Goal: Entertainment & Leisure: Consume media (video, audio)

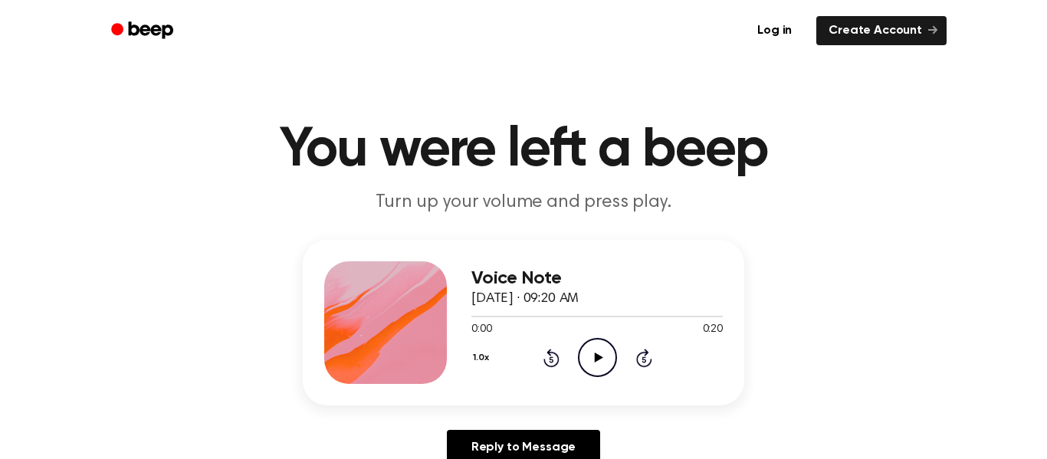
click at [605, 356] on icon "Play Audio" at bounding box center [597, 357] width 39 height 39
click at [552, 352] on icon at bounding box center [551, 358] width 16 height 18
click at [557, 352] on icon "Rewind 5 seconds" at bounding box center [551, 358] width 17 height 20
click at [523, 374] on div "1.0x Rewind 5 seconds Pause Audio Skip 5 seconds" at bounding box center [596, 357] width 251 height 39
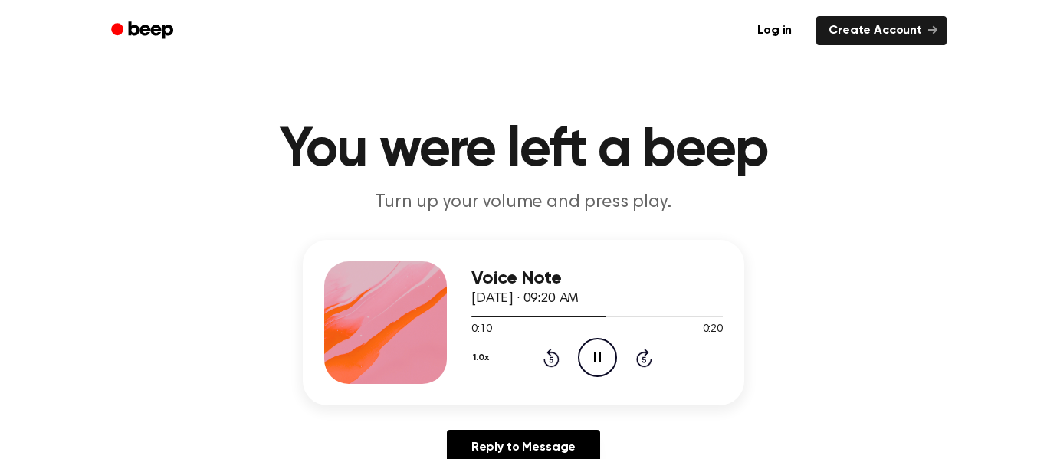
click at [551, 360] on icon at bounding box center [551, 359] width 4 height 6
click at [553, 363] on icon "Rewind 5 seconds" at bounding box center [551, 358] width 17 height 20
click at [545, 351] on icon "Rewind 5 seconds" at bounding box center [551, 358] width 17 height 20
click at [551, 360] on icon at bounding box center [551, 359] width 4 height 6
click at [636, 366] on icon "Skip 5 seconds" at bounding box center [643, 358] width 17 height 20
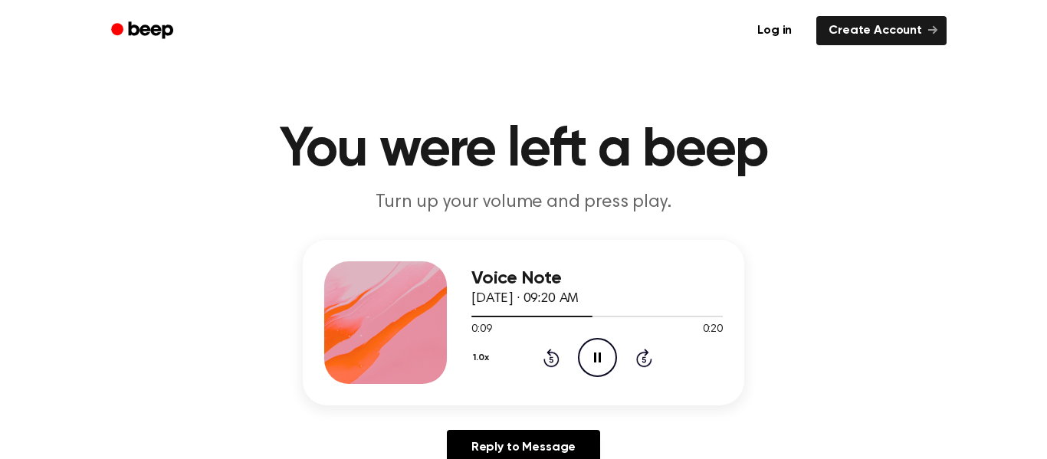
click at [558, 358] on icon at bounding box center [551, 358] width 16 height 18
click at [556, 358] on icon "Rewind 5 seconds" at bounding box center [551, 358] width 17 height 20
click at [593, 360] on icon "Pause Audio" at bounding box center [597, 357] width 39 height 39
click at [551, 360] on icon at bounding box center [551, 359] width 4 height 6
click at [601, 356] on icon "Play Audio" at bounding box center [597, 357] width 39 height 39
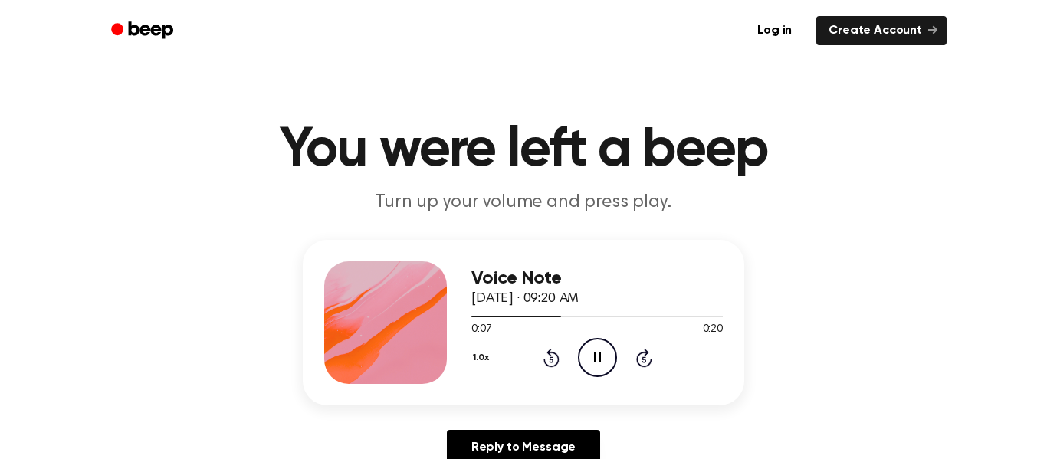
click at [551, 360] on icon at bounding box center [551, 359] width 4 height 6
click at [543, 359] on icon "Rewind 5 seconds" at bounding box center [551, 358] width 17 height 20
click at [584, 356] on icon "Pause Audio" at bounding box center [597, 357] width 39 height 39
click at [550, 365] on icon "Rewind 5 seconds" at bounding box center [551, 358] width 17 height 20
click at [592, 361] on icon "Play Audio" at bounding box center [597, 357] width 39 height 39
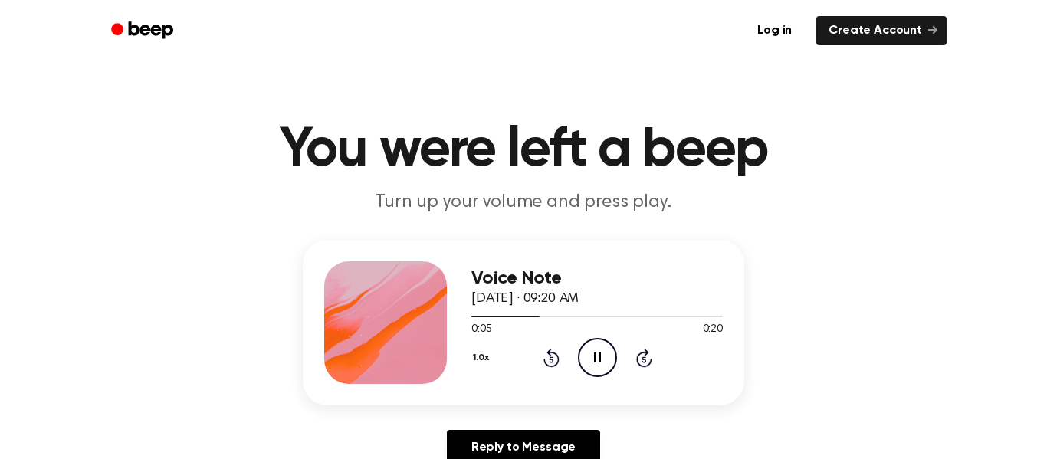
click at [551, 360] on icon at bounding box center [551, 359] width 4 height 6
click at [597, 371] on icon "Pause Audio" at bounding box center [597, 357] width 39 height 39
click at [588, 350] on icon "Play Audio" at bounding box center [597, 357] width 39 height 39
click at [551, 360] on icon at bounding box center [551, 359] width 4 height 6
click at [596, 358] on icon at bounding box center [597, 358] width 7 height 10
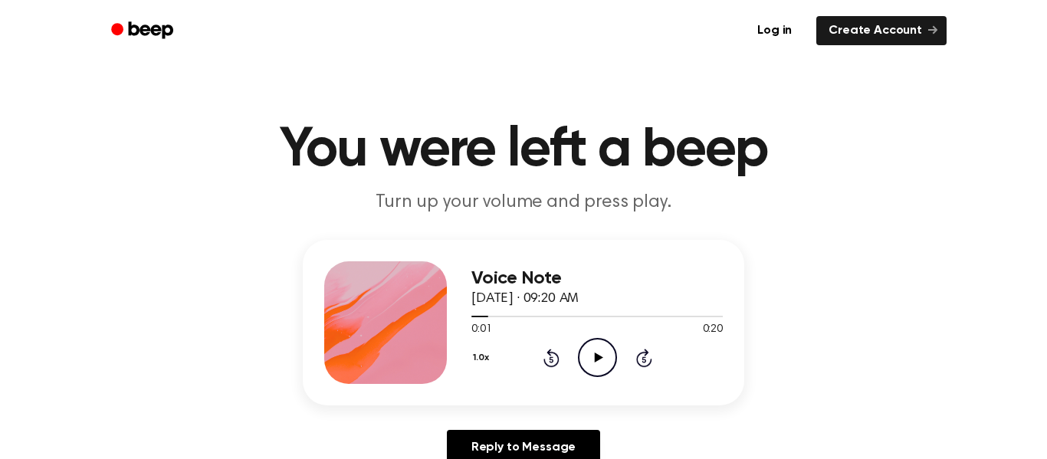
click at [595, 363] on icon at bounding box center [598, 358] width 8 height 10
click at [603, 367] on icon "Pause Audio" at bounding box center [597, 357] width 39 height 39
click at [551, 360] on icon at bounding box center [551, 359] width 4 height 6
click at [593, 335] on div "0:00 0:20" at bounding box center [596, 330] width 251 height 16
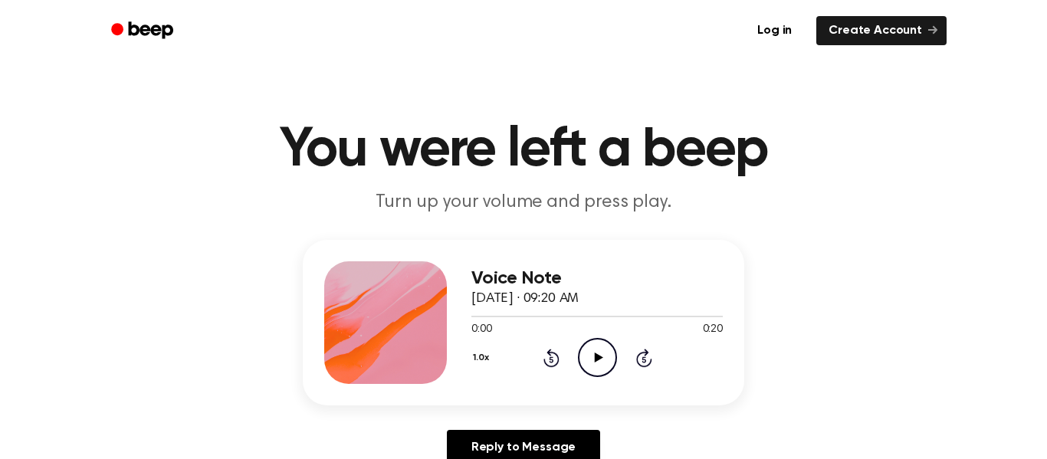
click at [616, 347] on icon "Play Audio" at bounding box center [597, 357] width 39 height 39
click at [587, 350] on icon "Pause Audio" at bounding box center [597, 357] width 39 height 39
click at [599, 371] on icon "Play Audio" at bounding box center [597, 357] width 39 height 39
click at [603, 368] on icon "Pause Audio" at bounding box center [597, 357] width 39 height 39
click at [610, 373] on circle at bounding box center [598, 358] width 38 height 38
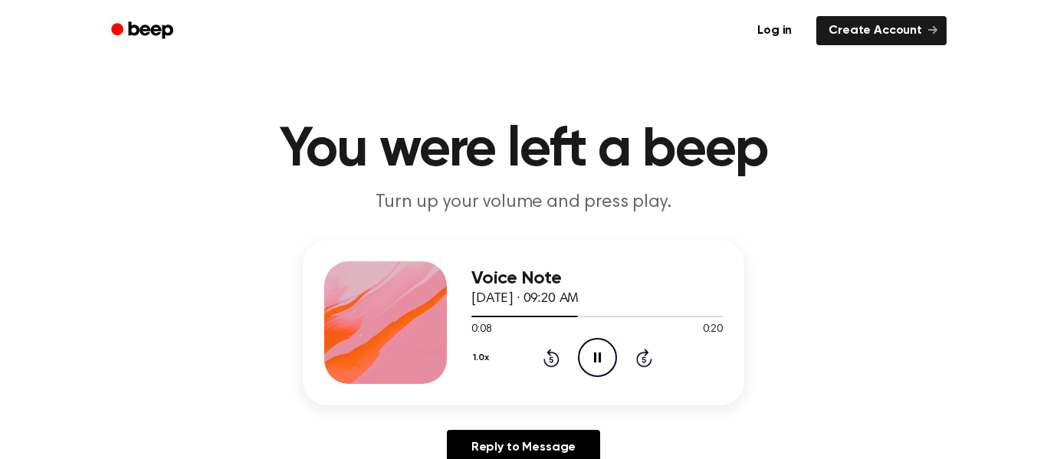
click at [597, 360] on icon "Pause Audio" at bounding box center [597, 357] width 39 height 39
click at [596, 365] on icon "Play Audio" at bounding box center [597, 357] width 39 height 39
click at [580, 357] on icon "Pause Audio" at bounding box center [597, 357] width 39 height 39
click at [551, 360] on icon at bounding box center [551, 359] width 4 height 6
click at [606, 360] on icon "Play Audio" at bounding box center [597, 357] width 39 height 39
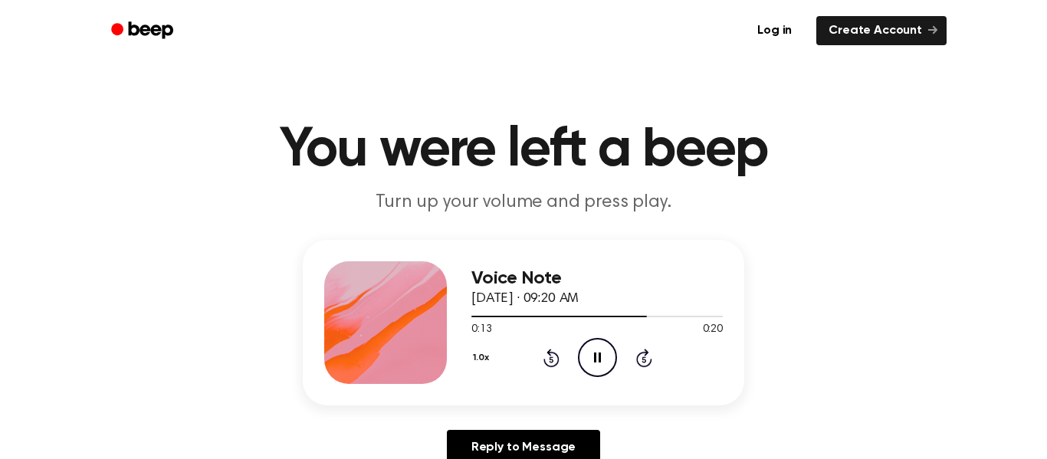
click at [606, 350] on icon "Pause Audio" at bounding box center [597, 357] width 39 height 39
click at [551, 360] on icon "Rewind 5 seconds" at bounding box center [551, 358] width 17 height 20
click at [594, 355] on icon "Play Audio" at bounding box center [597, 357] width 39 height 39
click at [545, 351] on icon "Rewind 5 seconds" at bounding box center [551, 358] width 17 height 20
click at [576, 345] on div "1.0x Rewind 5 seconds Pause Audio Skip 5 seconds" at bounding box center [596, 357] width 251 height 39
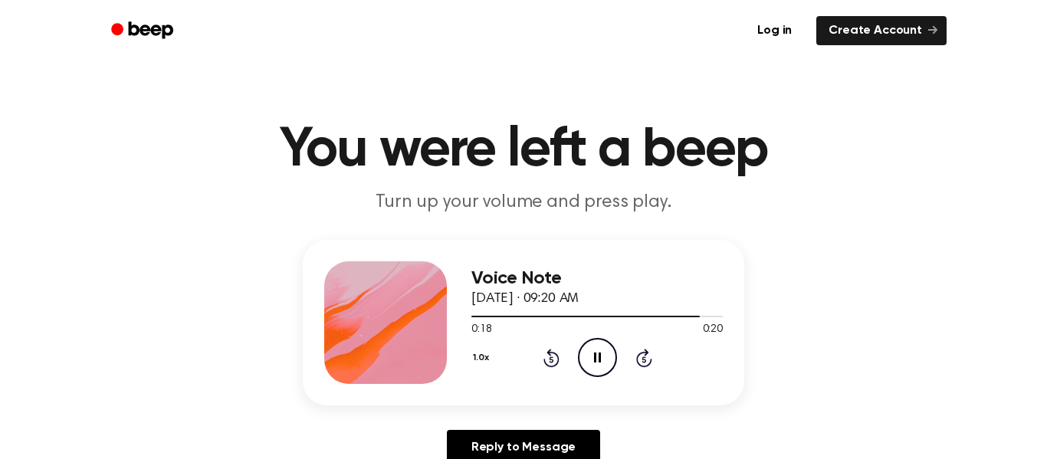
click at [603, 360] on icon "Pause Audio" at bounding box center [597, 357] width 39 height 39
click at [544, 361] on icon at bounding box center [551, 358] width 16 height 18
click at [599, 353] on icon "Play Audio" at bounding box center [597, 357] width 39 height 39
click at [588, 345] on icon "Pause Audio" at bounding box center [597, 357] width 39 height 39
